Goal: Task Accomplishment & Management: Manage account settings

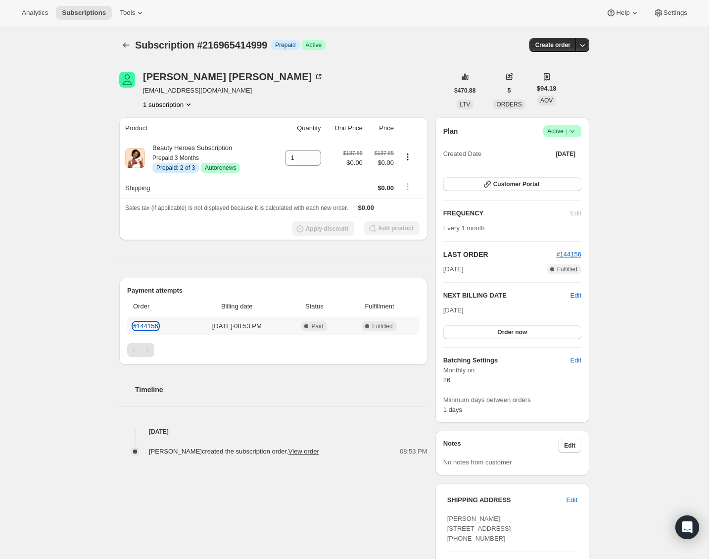
click at [141, 327] on link "#144156" at bounding box center [145, 325] width 25 height 7
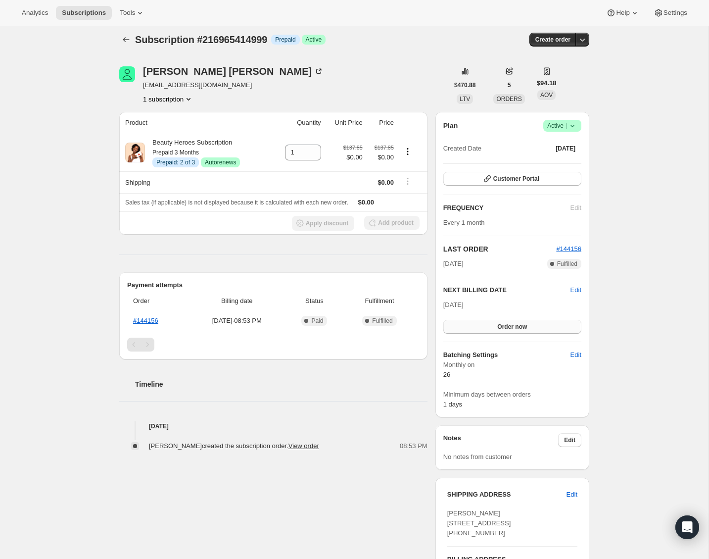
click at [528, 324] on button "Order now" at bounding box center [512, 327] width 138 height 14
click at [488, 323] on button "Click to confirm" at bounding box center [512, 327] width 138 height 14
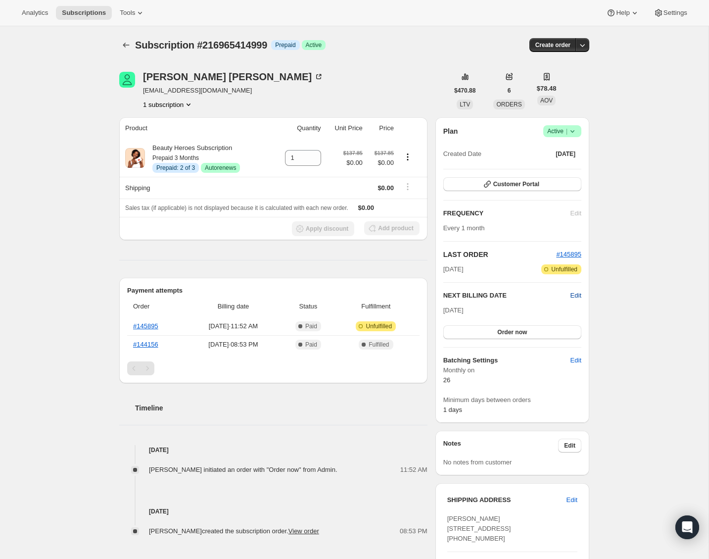
click at [575, 295] on span "Edit" at bounding box center [576, 295] width 11 height 10
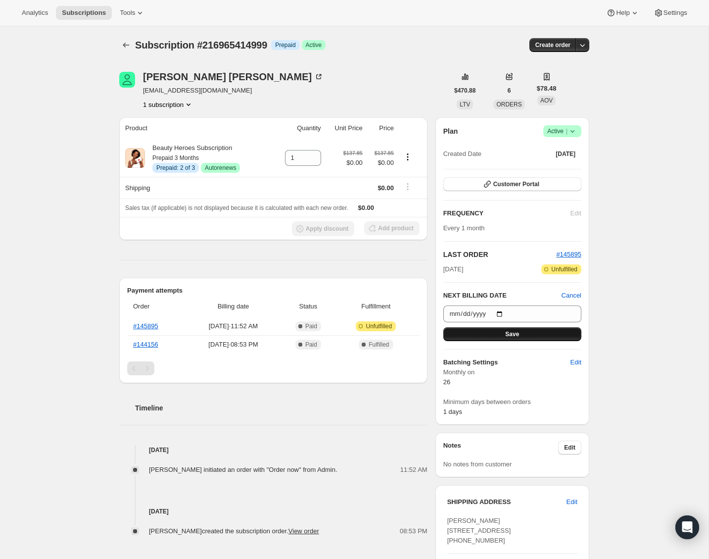
click at [560, 333] on button "Save" at bounding box center [512, 334] width 138 height 14
